Goal: Task Accomplishment & Management: Manage account settings

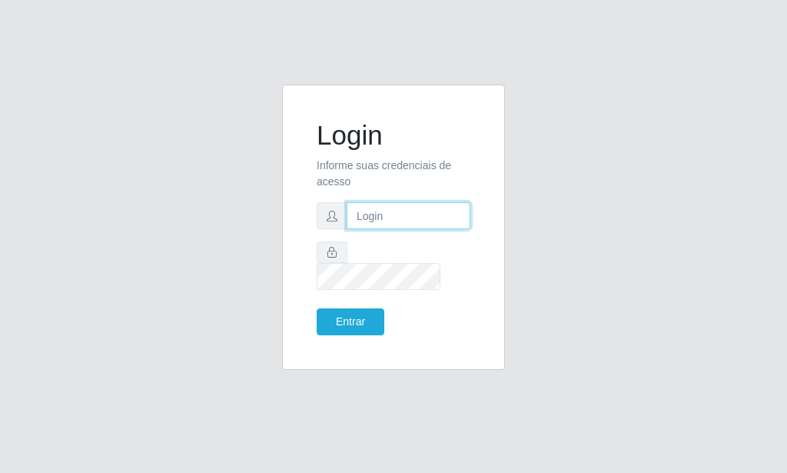
click at [362, 229] on input "text" at bounding box center [409, 215] width 124 height 27
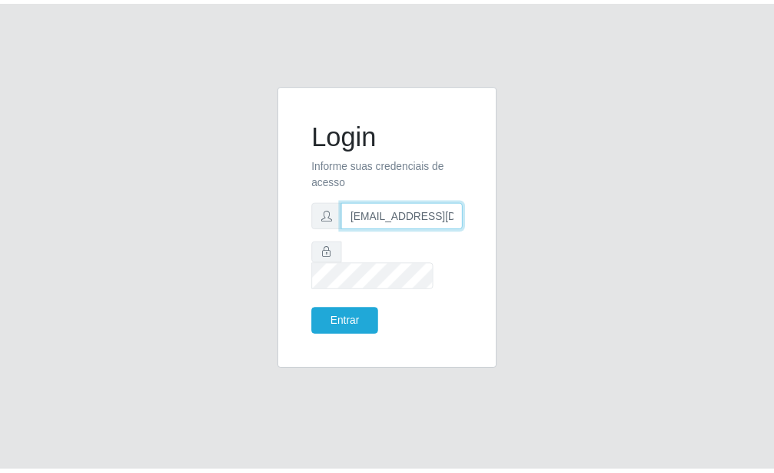
scroll to position [0, 2]
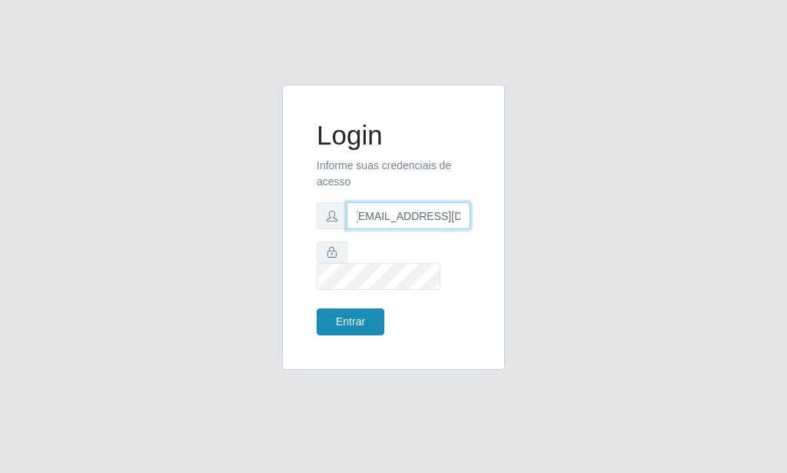
type input "[EMAIL_ADDRESS][DOMAIN_NAME]"
click at [363, 310] on button "Entrar" at bounding box center [351, 321] width 68 height 27
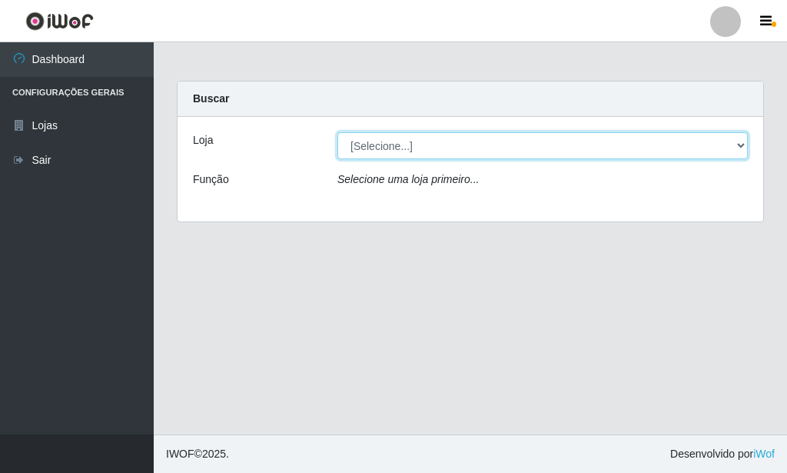
select select "80"
click option "Rede Potiguar 6 - Extremoz" at bounding box center [0, 0] width 0 height 0
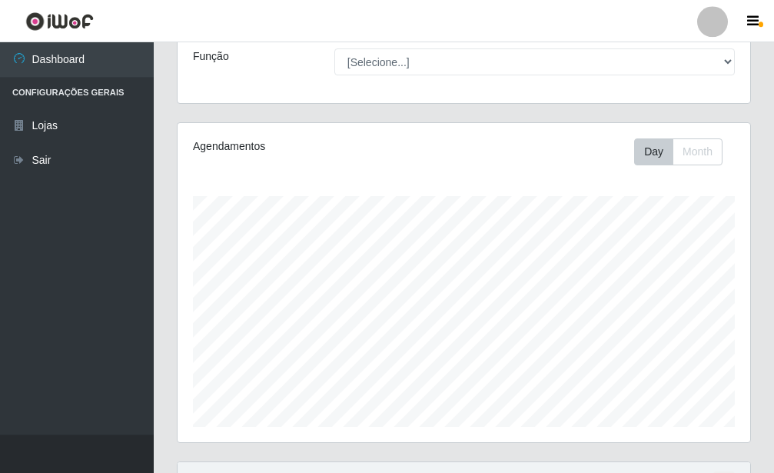
scroll to position [274, 0]
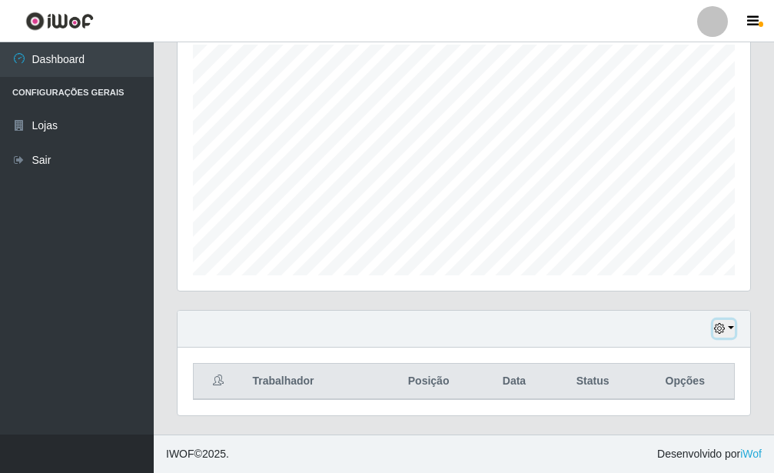
click at [721, 327] on icon "button" at bounding box center [719, 328] width 11 height 11
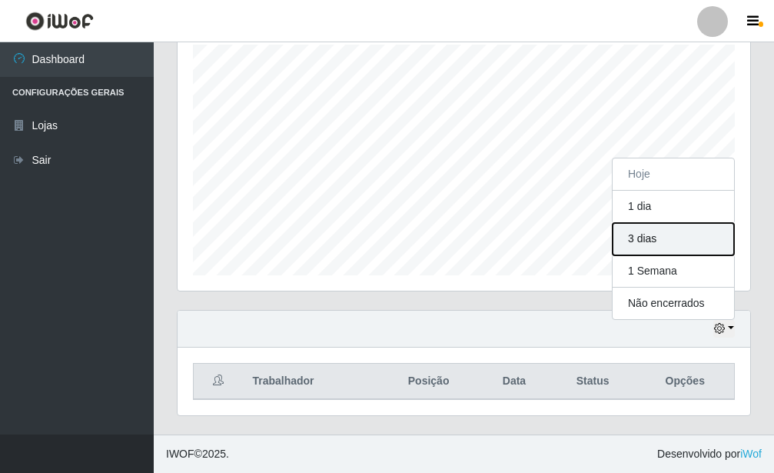
click at [649, 242] on button "3 dias" at bounding box center [672, 239] width 121 height 32
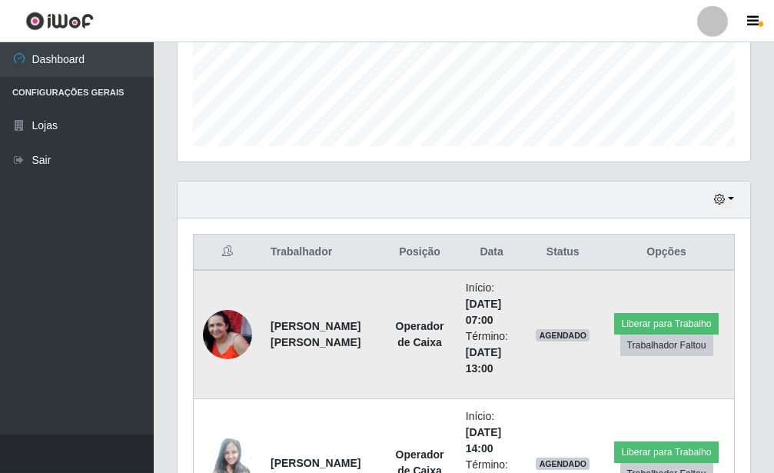
scroll to position [431, 0]
